Goal: Information Seeking & Learning: Learn about a topic

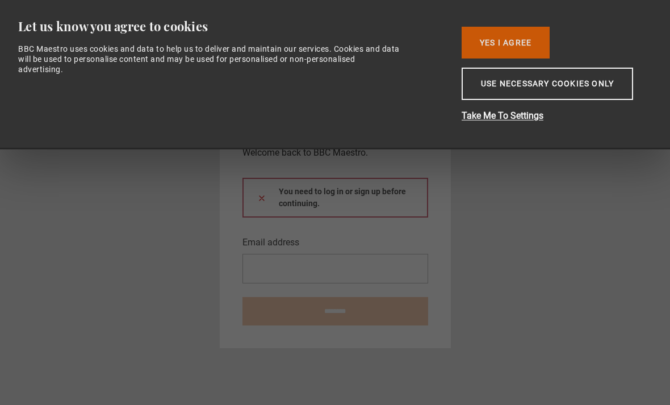
click at [520, 50] on button "Yes I Agree" at bounding box center [506, 43] width 88 height 32
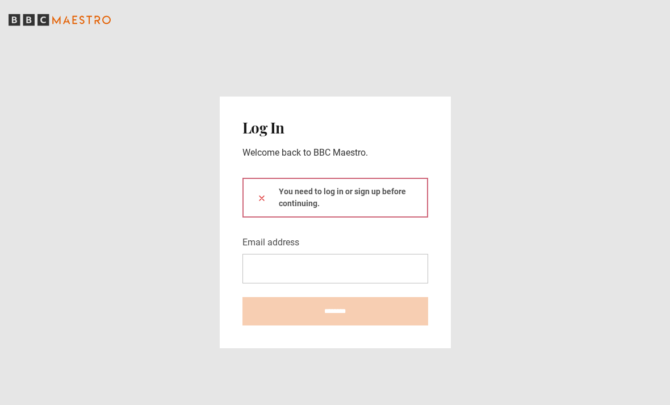
scroll to position [36, 0]
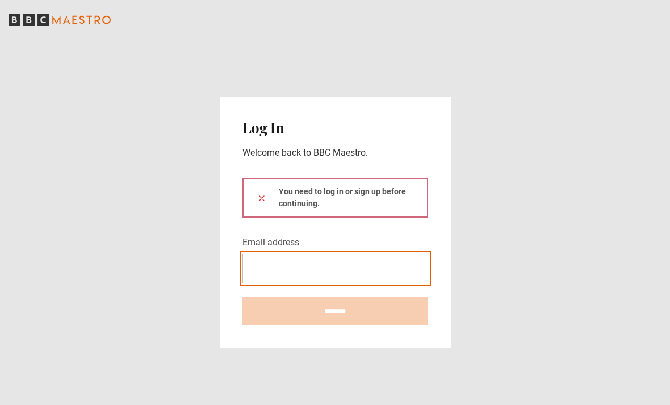
click at [389, 254] on input "Email address" at bounding box center [336, 269] width 186 height 30
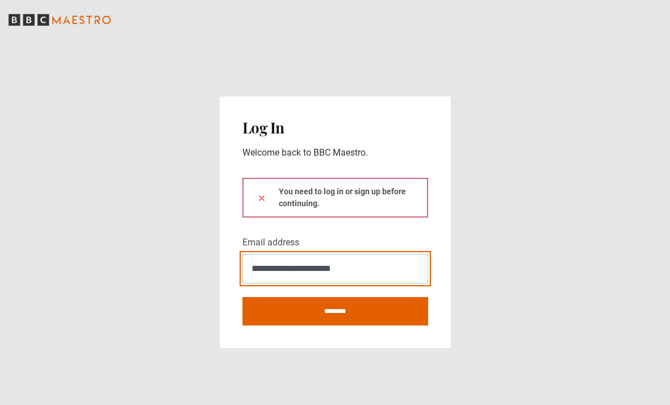
type input "**********"
click at [261, 191] on button at bounding box center [261, 197] width 9 height 12
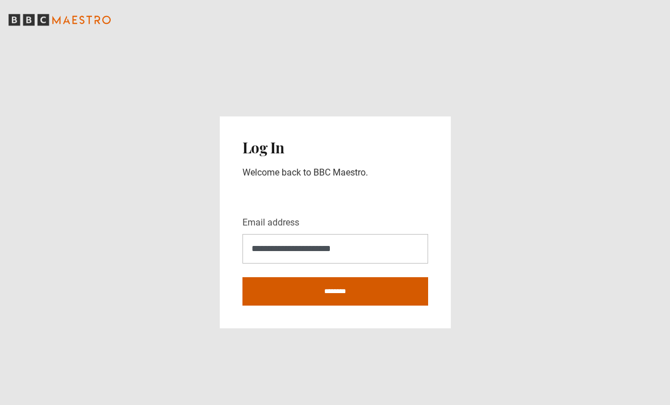
click at [333, 277] on input "********" at bounding box center [336, 291] width 186 height 28
type input "**********"
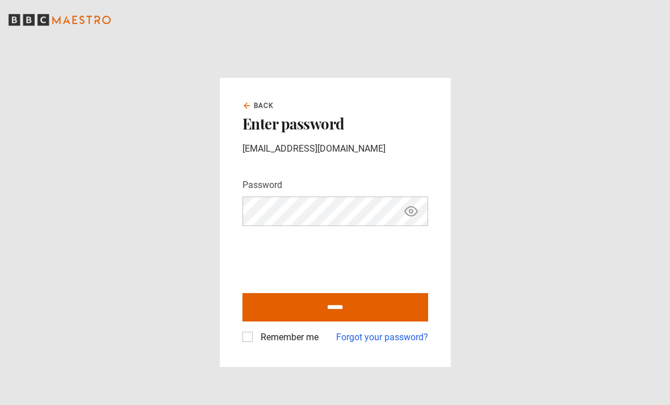
click at [261, 344] on label "Remember me" at bounding box center [287, 338] width 62 height 14
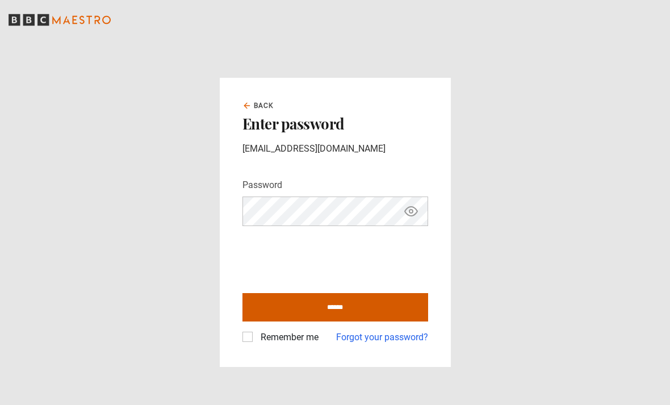
click at [326, 322] on input "******" at bounding box center [336, 307] width 186 height 28
type input "**********"
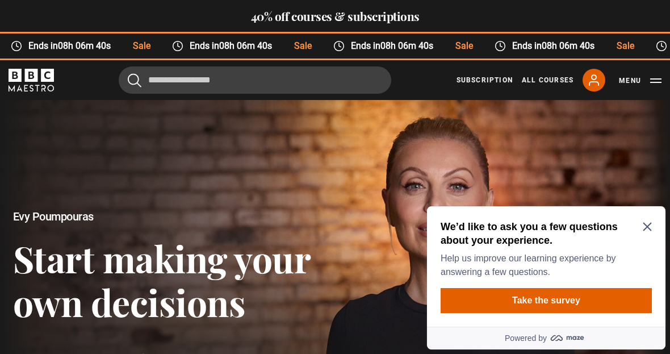
click at [647, 223] on icon "Close Maze Prompt" at bounding box center [647, 226] width 9 height 9
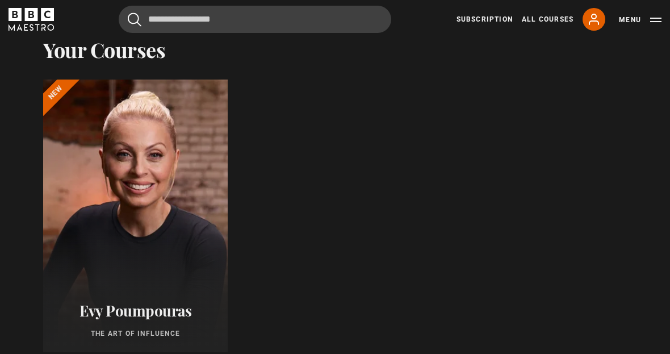
scroll to position [440, 0]
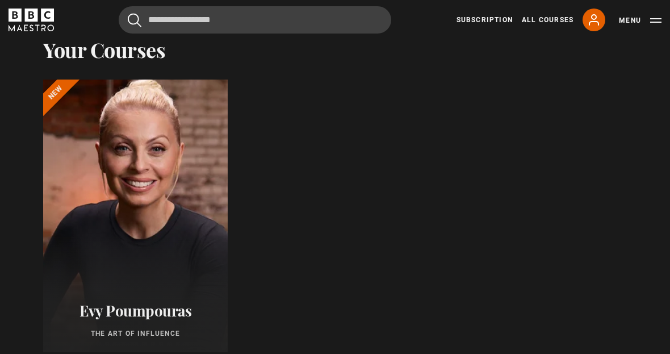
click at [165, 242] on div at bounding box center [135, 216] width 203 height 300
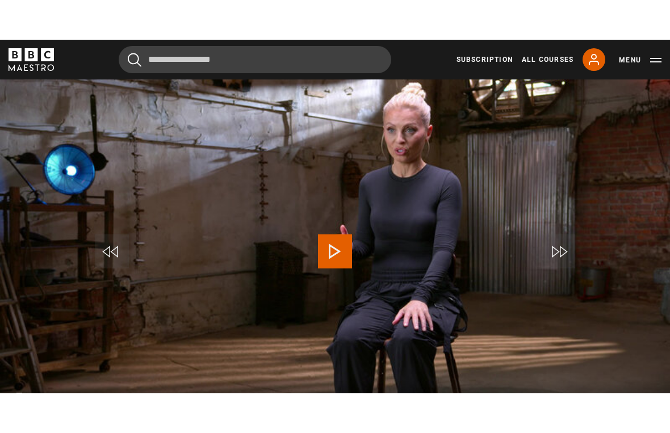
scroll to position [14, 0]
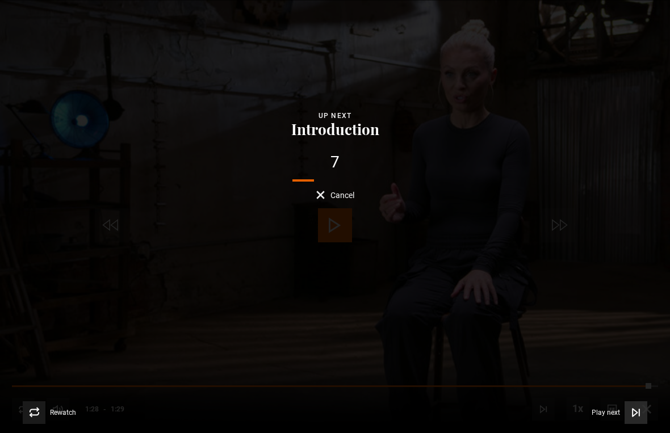
click at [638, 405] on icon "Video Player" at bounding box center [636, 412] width 11 height 11
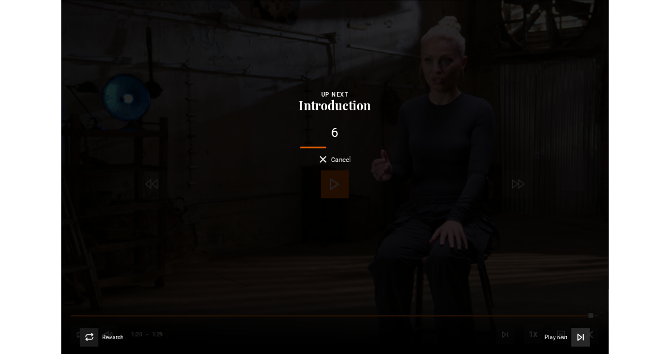
scroll to position [527, 0]
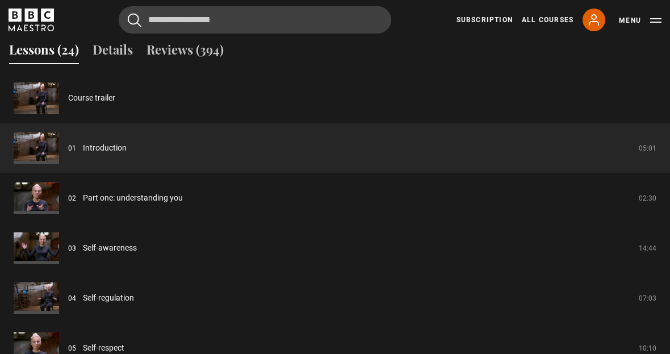
scroll to position [940, 0]
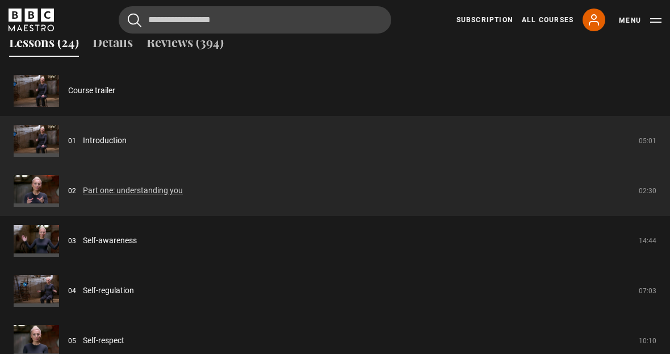
click at [140, 197] on link "Part one: understanding you" at bounding box center [133, 191] width 100 height 12
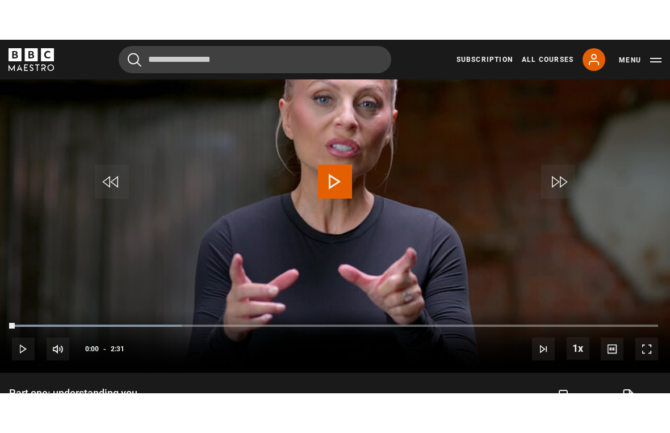
scroll to position [14, 0]
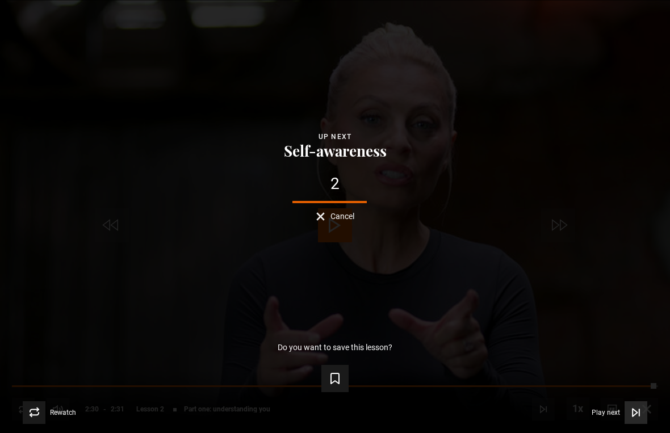
click at [634, 405] on icon "Video Player" at bounding box center [635, 412] width 5 height 7
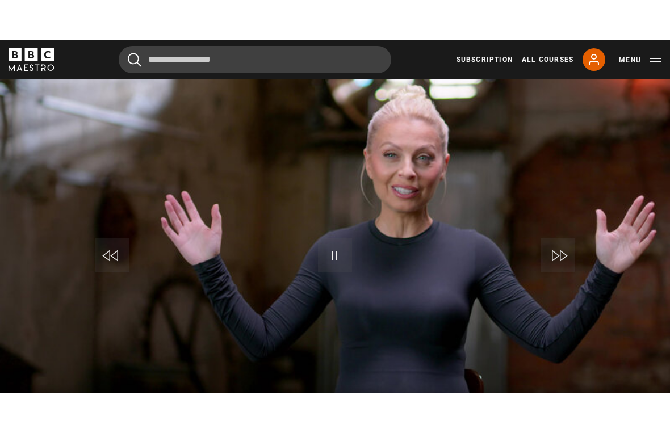
scroll to position [14, 0]
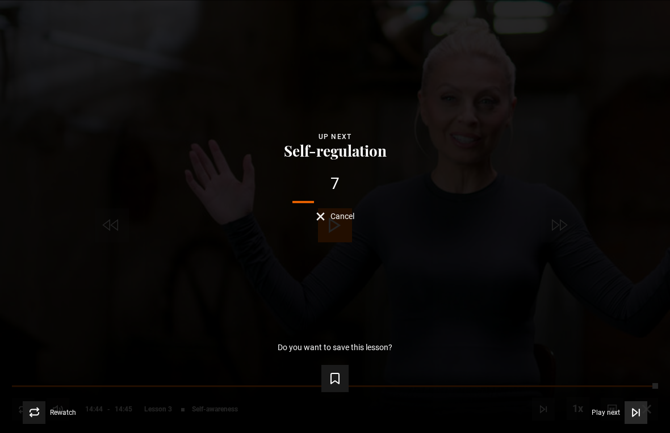
click at [637, 405] on icon "Video Player" at bounding box center [636, 412] width 11 height 11
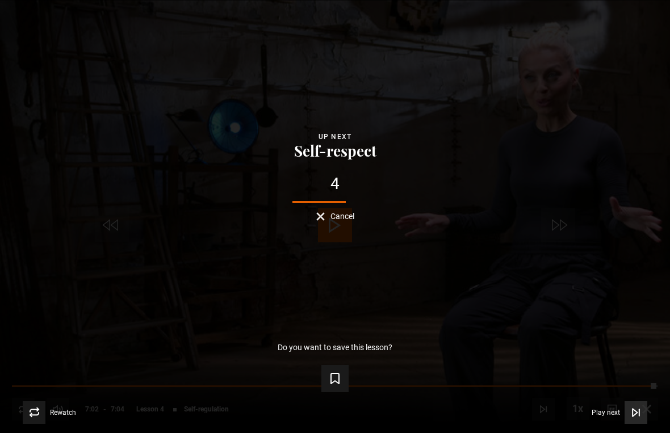
click at [636, 405] on span "Video Player" at bounding box center [636, 413] width 23 height 23
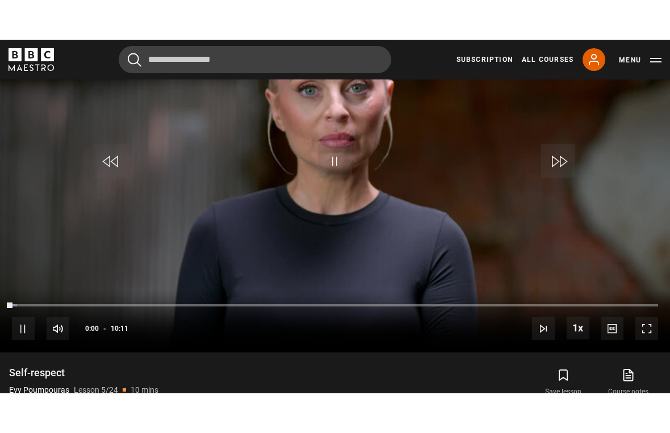
scroll to position [14, 0]
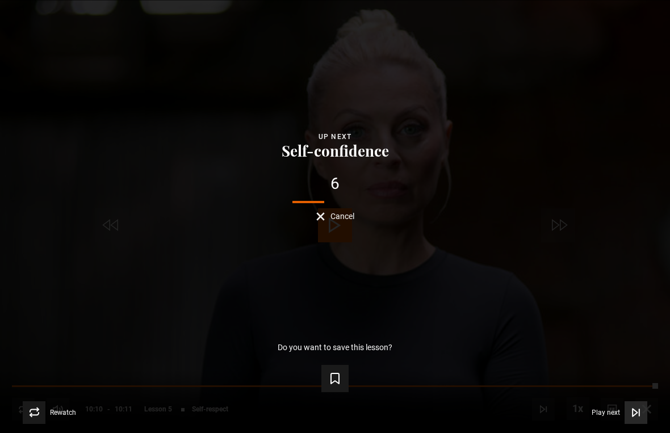
click at [643, 405] on span "Video Player" at bounding box center [636, 413] width 23 height 23
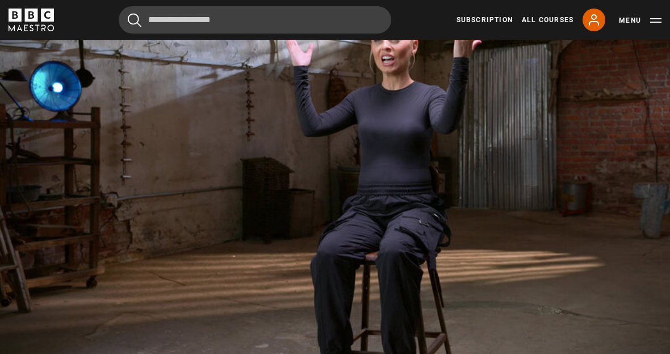
scroll to position [531, 0]
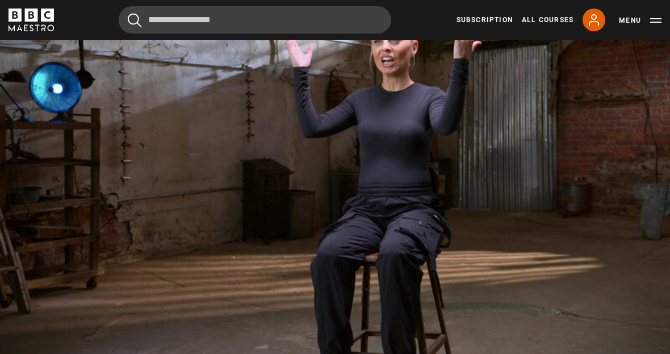
click at [640, 327] on div "10s Skip Back 10 seconds Pause 10s Skip Forward 10 seconds Loaded : 2.07% Pause…" at bounding box center [335, 328] width 670 height 63
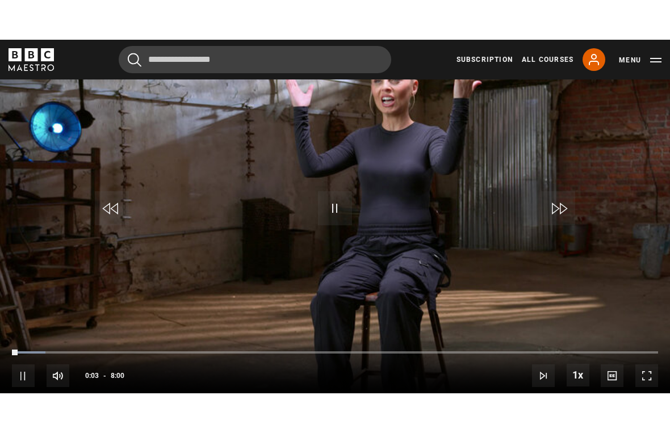
scroll to position [14, 0]
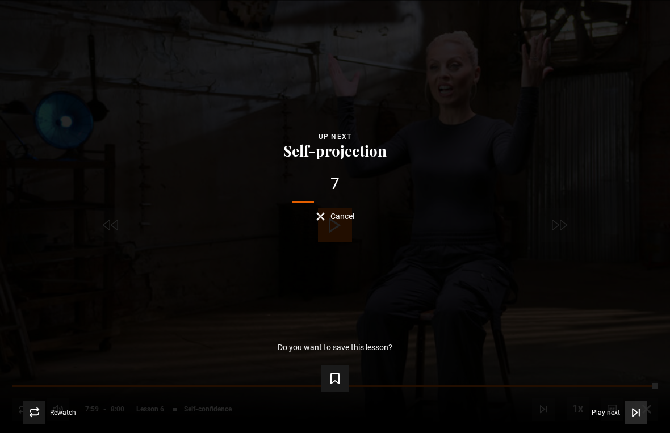
click at [636, 405] on icon "Video Player" at bounding box center [636, 412] width 11 height 11
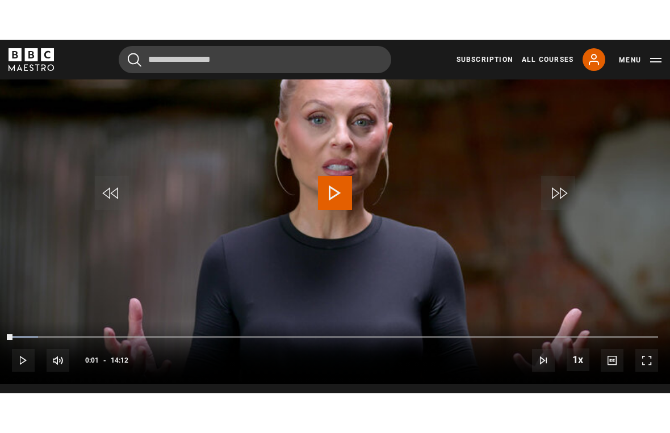
scroll to position [14, 0]
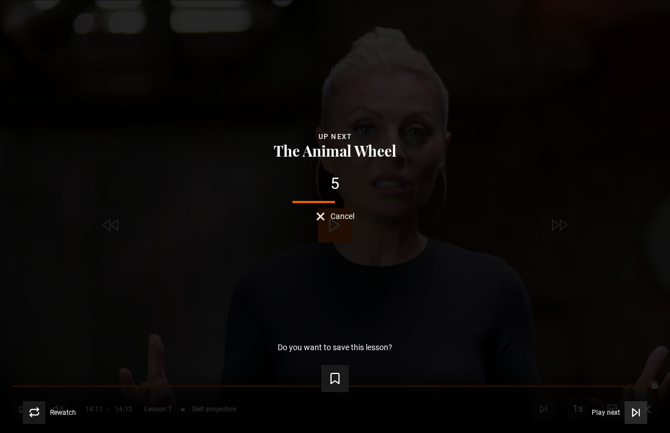
click at [641, 405] on icon "Video Player" at bounding box center [636, 412] width 11 height 11
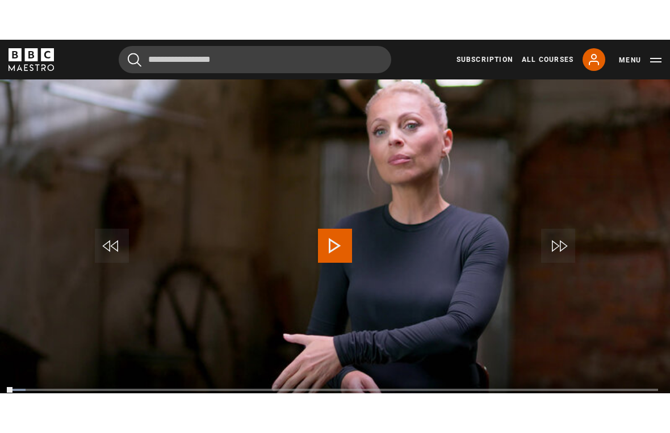
scroll to position [14, 0]
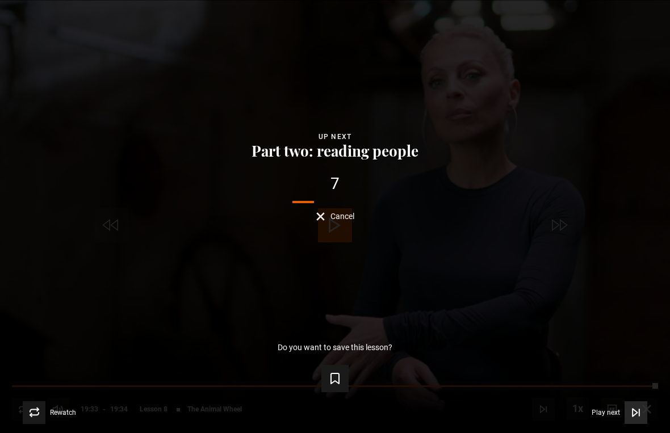
click at [630, 405] on span "Video Player" at bounding box center [636, 413] width 23 height 23
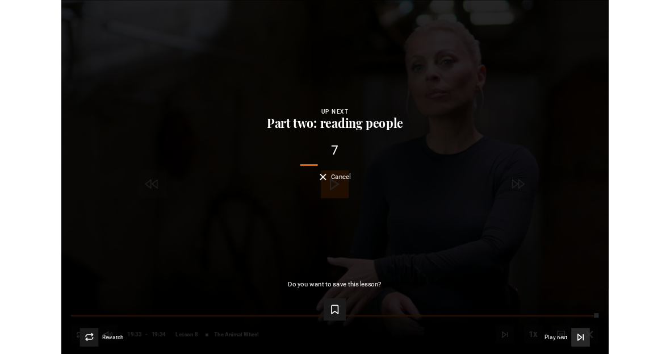
scroll to position [523, 0]
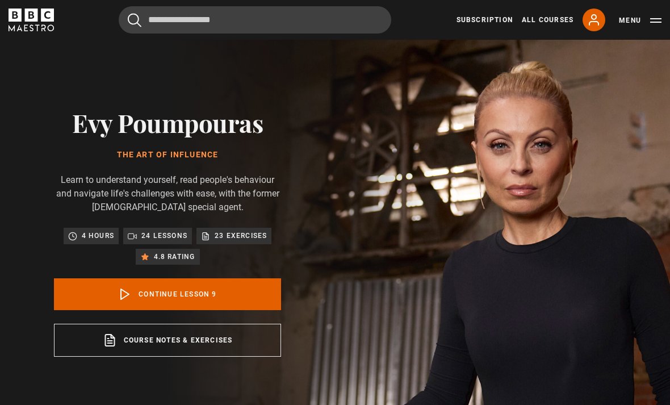
scroll to position [508, 0]
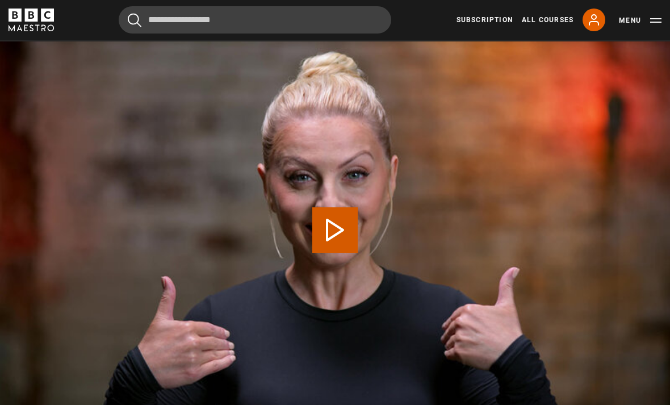
click at [335, 253] on button "Play Lesson Part two: reading people" at bounding box center [334, 229] width 45 height 45
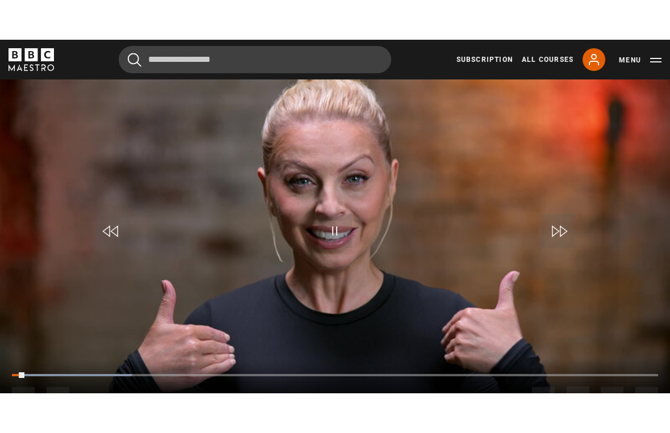
scroll to position [14, 0]
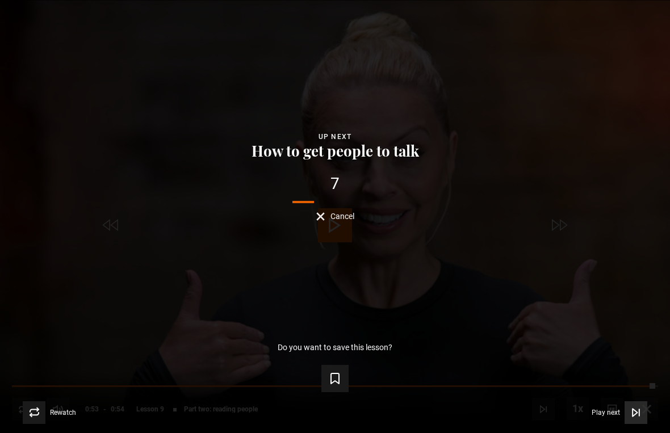
click at [637, 405] on icon "Video Player" at bounding box center [636, 412] width 11 height 11
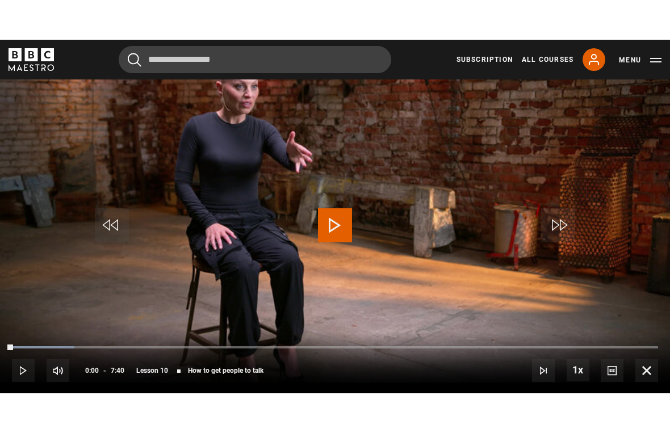
scroll to position [14, 0]
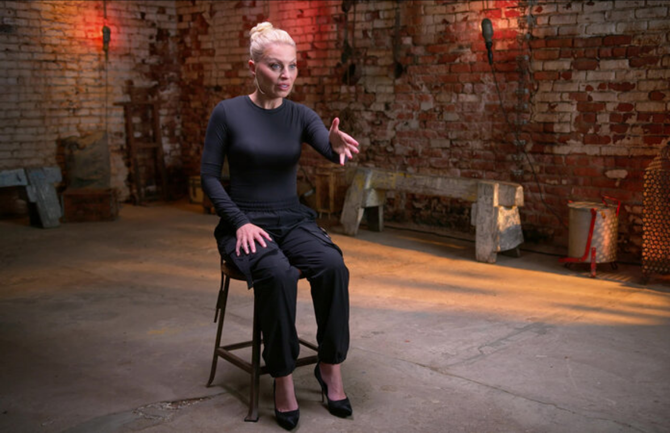
click at [361, 233] on video-js "Video Player is loading. Play Lesson How to get people to talk 10s Skip Back 10…" at bounding box center [335, 216] width 670 height 433
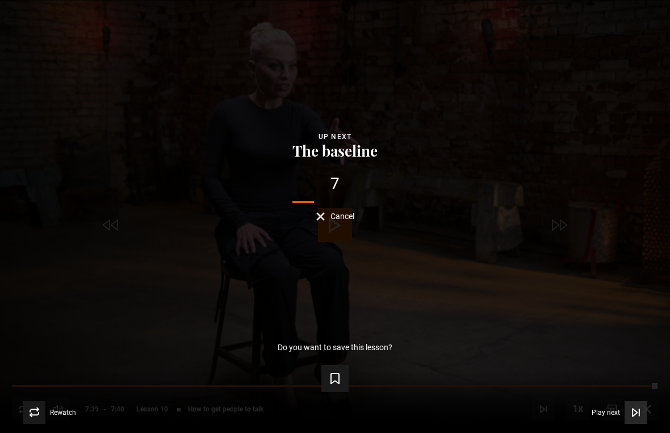
click at [638, 405] on icon "Video Player" at bounding box center [636, 412] width 11 height 11
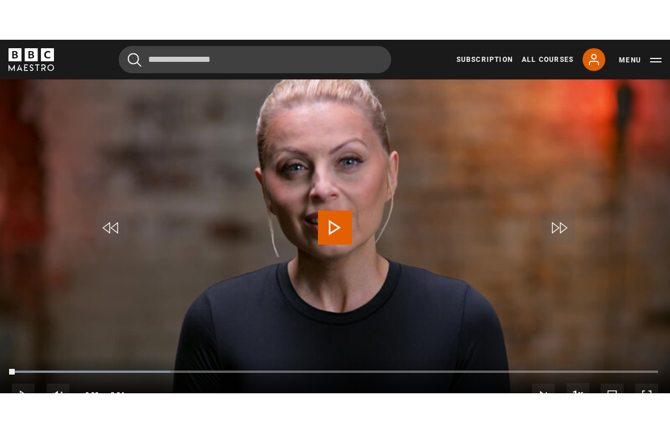
scroll to position [14, 0]
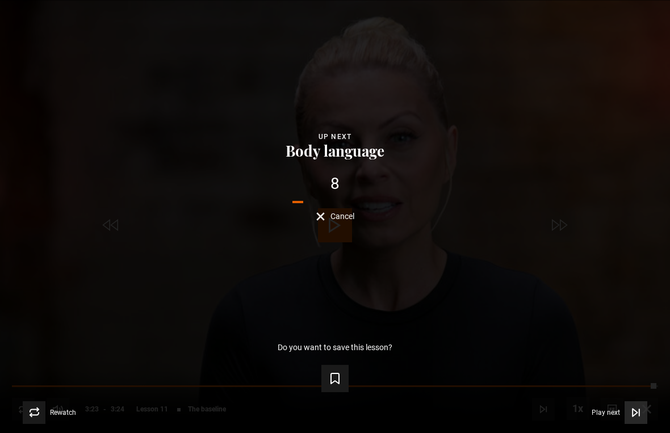
click at [631, 405] on icon "Video Player" at bounding box center [636, 412] width 11 height 11
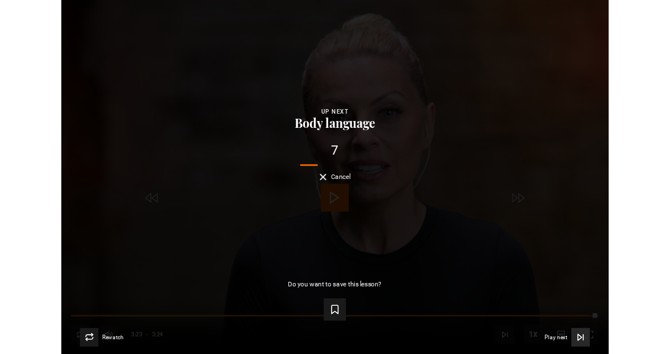
scroll to position [523, 0]
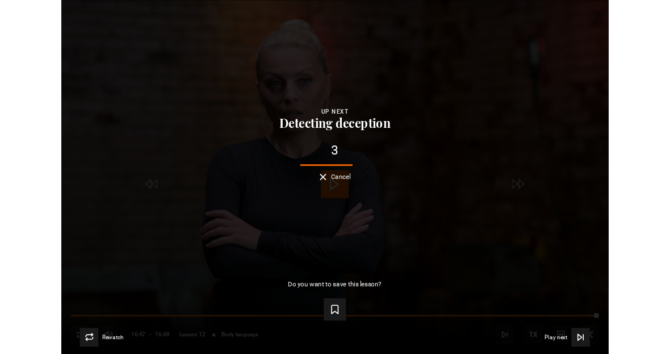
scroll to position [523, 0]
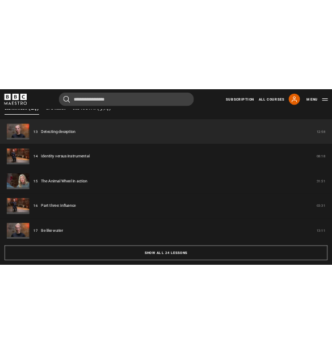
scroll to position [971, 0]
